Goal: Task Accomplishment & Management: Complete application form

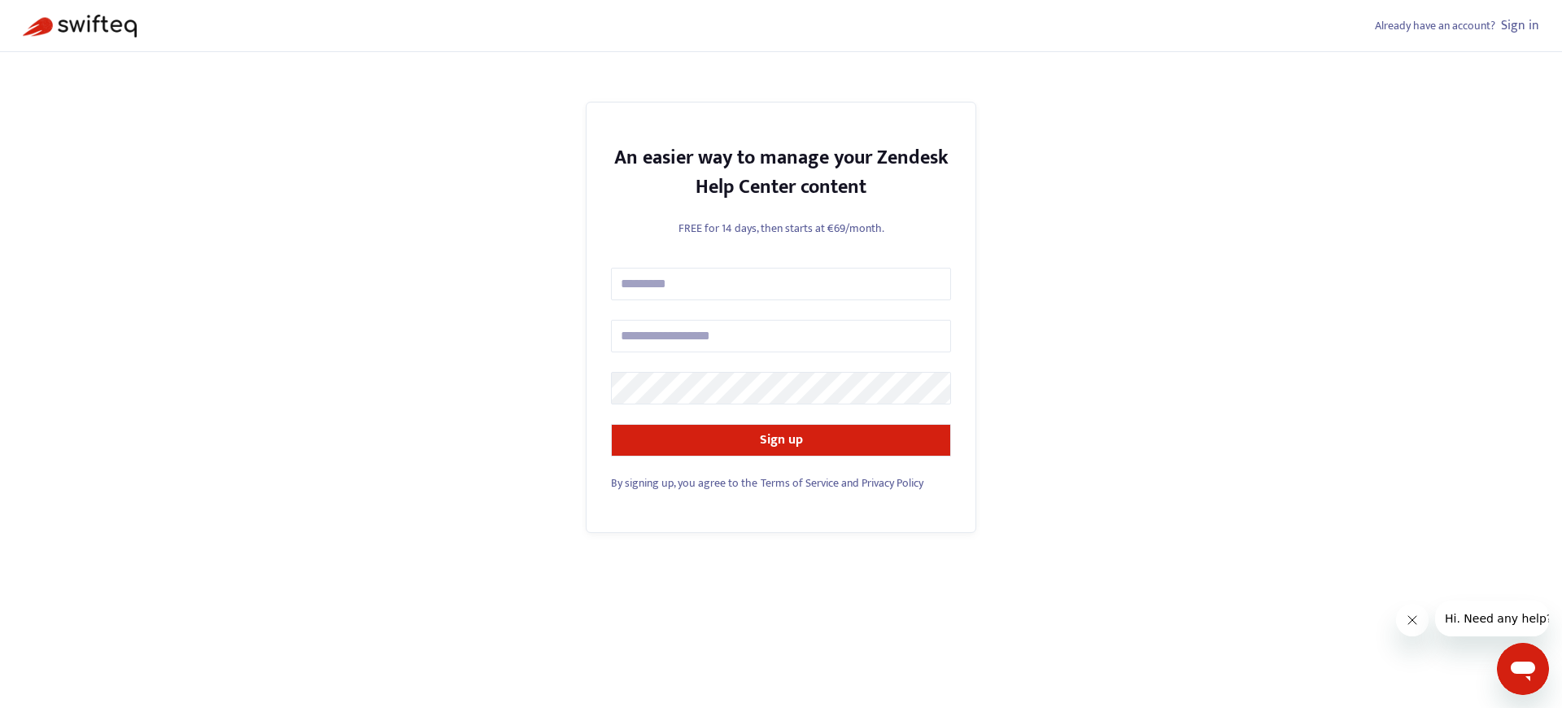
click at [683, 482] on span "By signing up, you agree to the" at bounding box center [684, 482] width 146 height 19
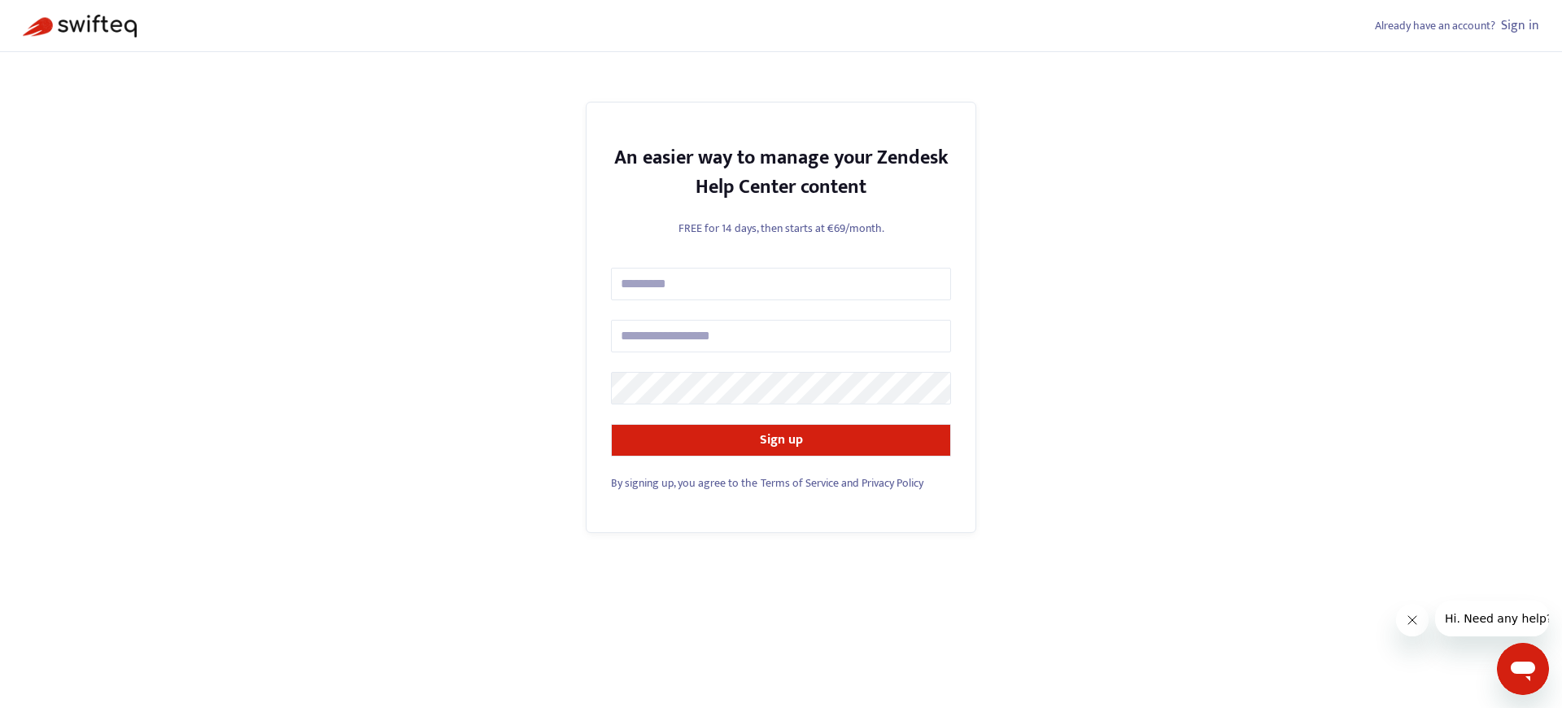
click at [683, 482] on span "By signing up, you agree to the" at bounding box center [684, 482] width 146 height 19
click at [1520, 25] on link "Sign in" at bounding box center [1520, 26] width 38 height 22
click at [683, 482] on span "By signing up, you agree to the" at bounding box center [684, 482] width 146 height 19
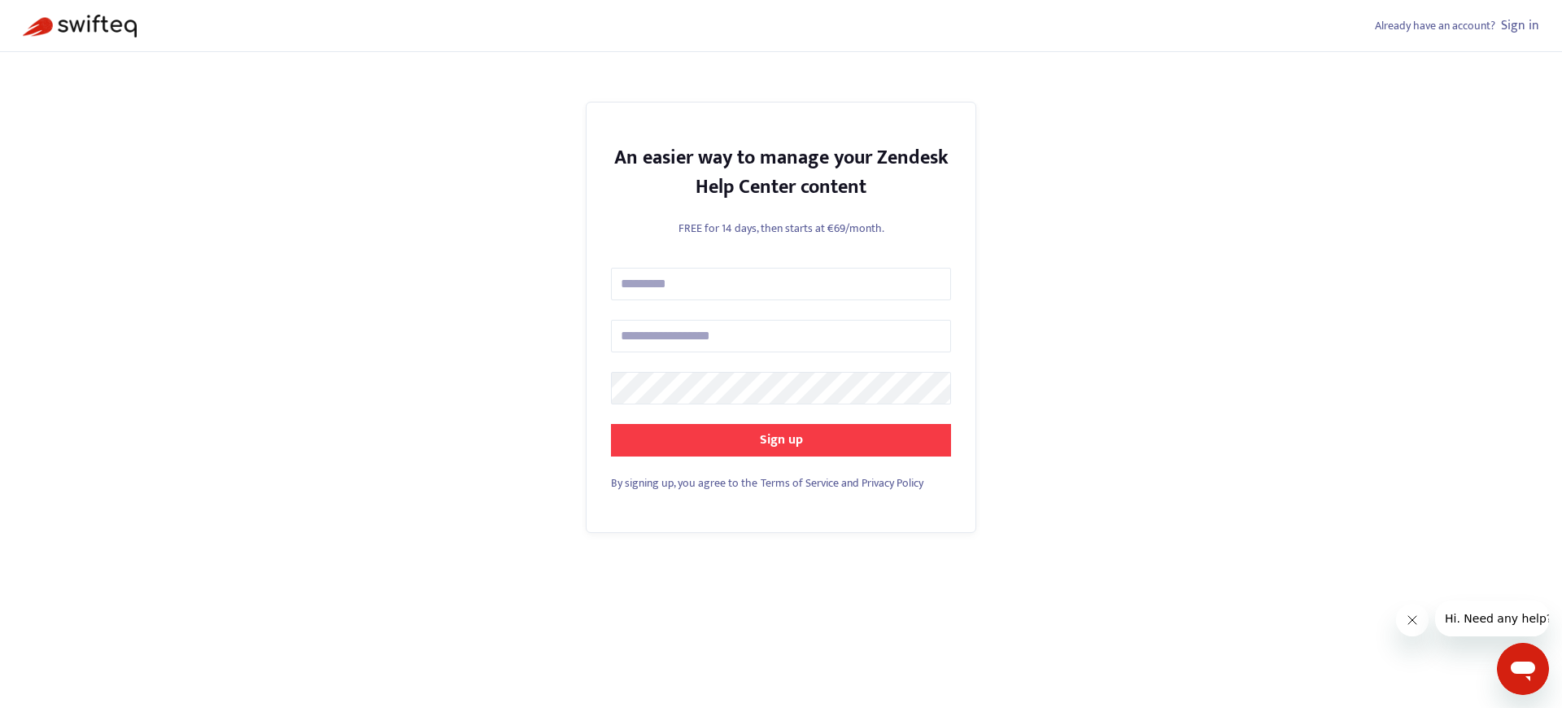
click at [781, 439] on strong "Sign up" at bounding box center [781, 440] width 43 height 22
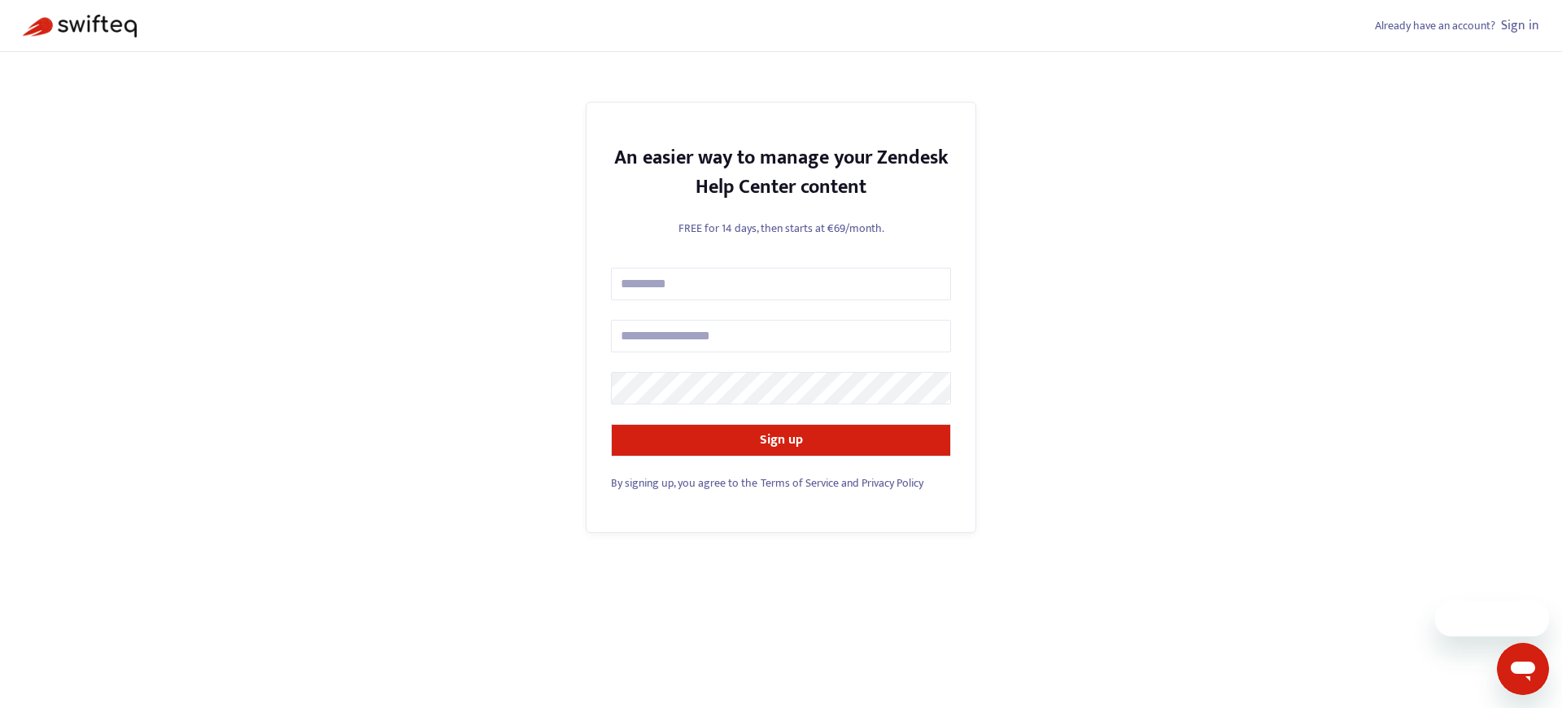
click at [683, 482] on span "By signing up, you agree to the" at bounding box center [684, 482] width 146 height 19
